Goal: Task Accomplishment & Management: Manage account settings

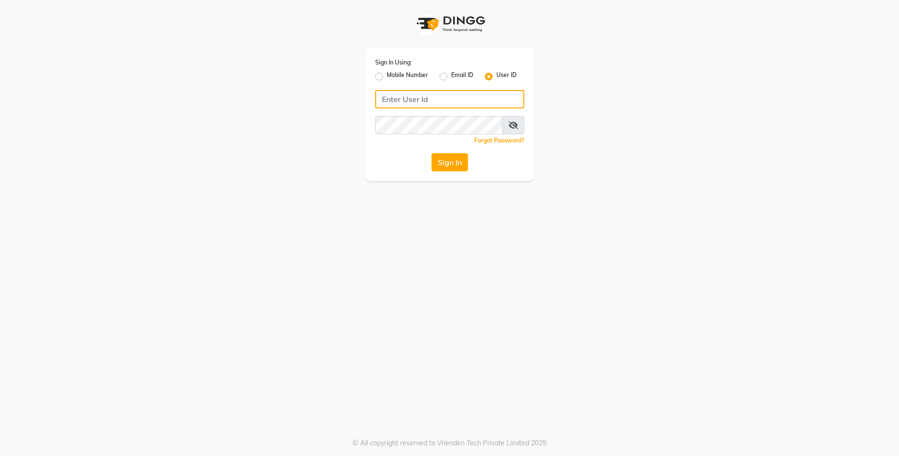
click at [473, 102] on input "Username" at bounding box center [449, 99] width 149 height 18
type input "pixcfamilysalon"
click at [450, 162] on button "Sign In" at bounding box center [449, 162] width 37 height 18
